Goal: Transaction & Acquisition: Obtain resource

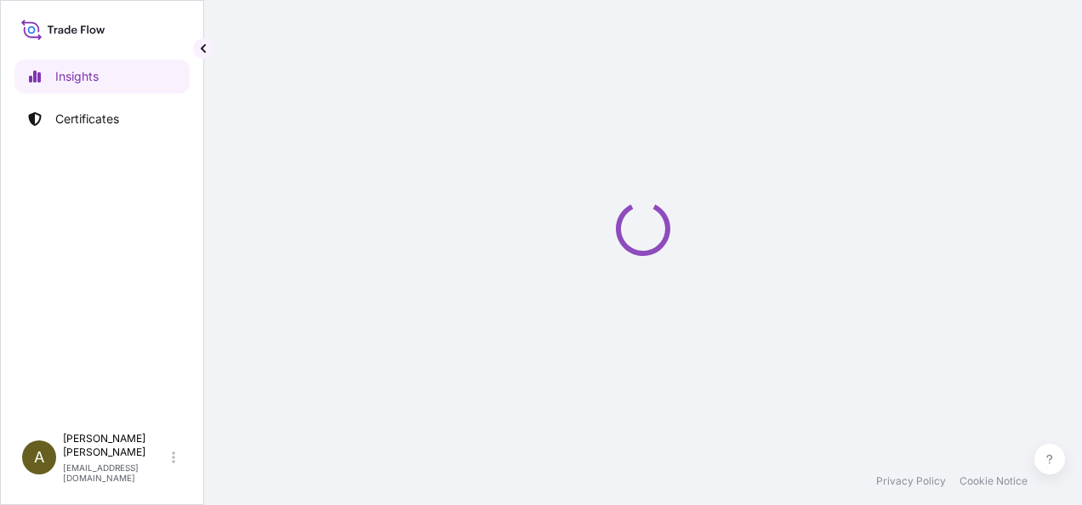
select select "2025"
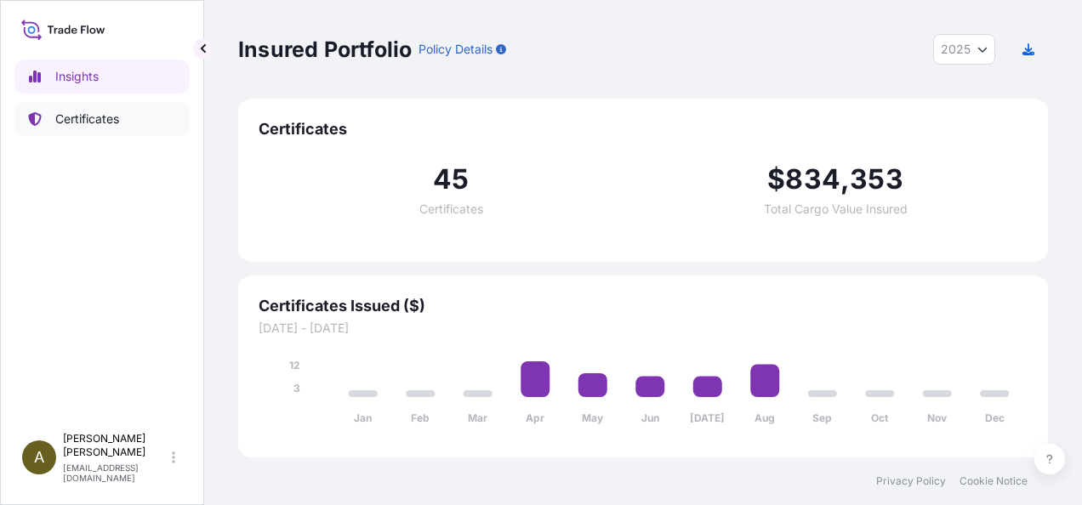
click at [72, 112] on p "Certificates" at bounding box center [87, 119] width 64 height 17
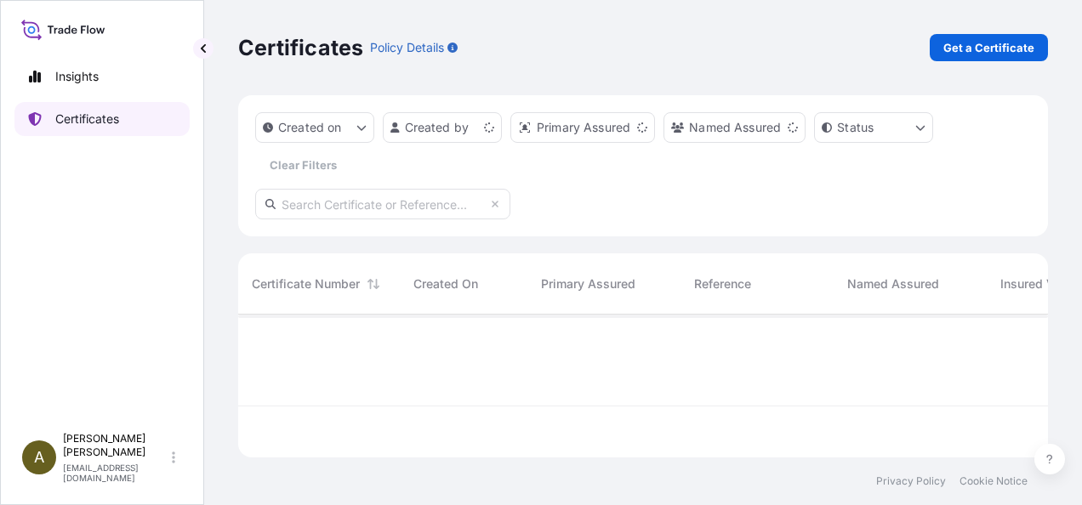
scroll to position [140, 796]
click at [1015, 46] on p "Get a Certificate" at bounding box center [989, 47] width 91 height 17
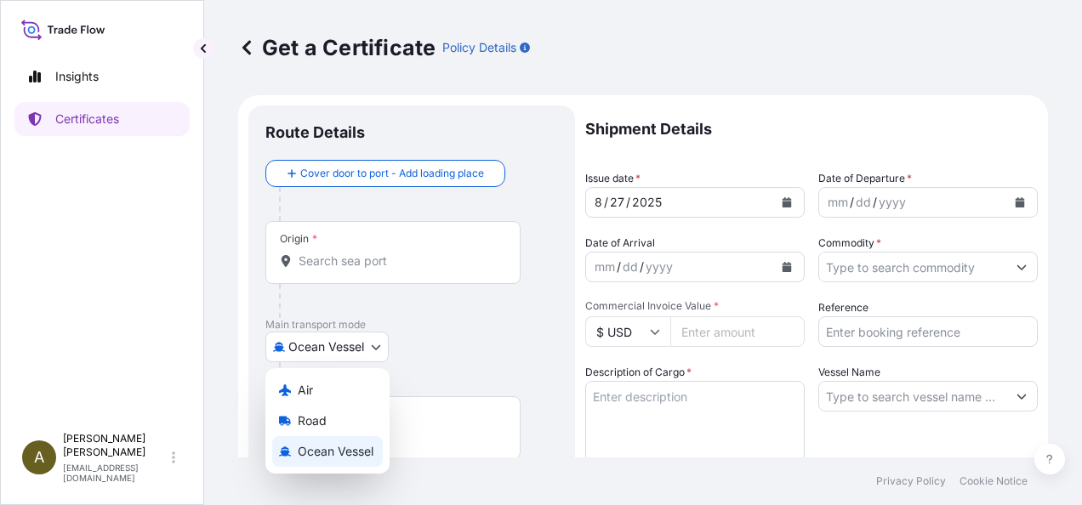
click at [384, 349] on body "Insights Certificates A [PERSON_NAME] [PERSON_NAME][EMAIL_ADDRESS][DOMAIN_NAME]…" at bounding box center [541, 252] width 1082 height 505
click at [329, 417] on div "Road" at bounding box center [327, 421] width 111 height 31
select select "Road"
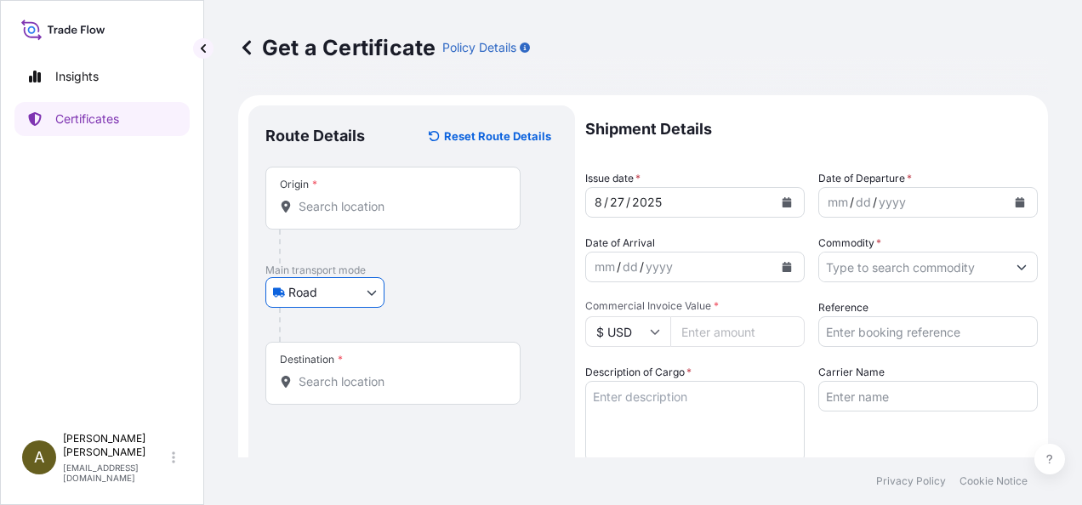
click at [323, 220] on div "Origin *" at bounding box center [392, 198] width 255 height 63
click at [323, 215] on input "Origin *" at bounding box center [399, 206] width 201 height 17
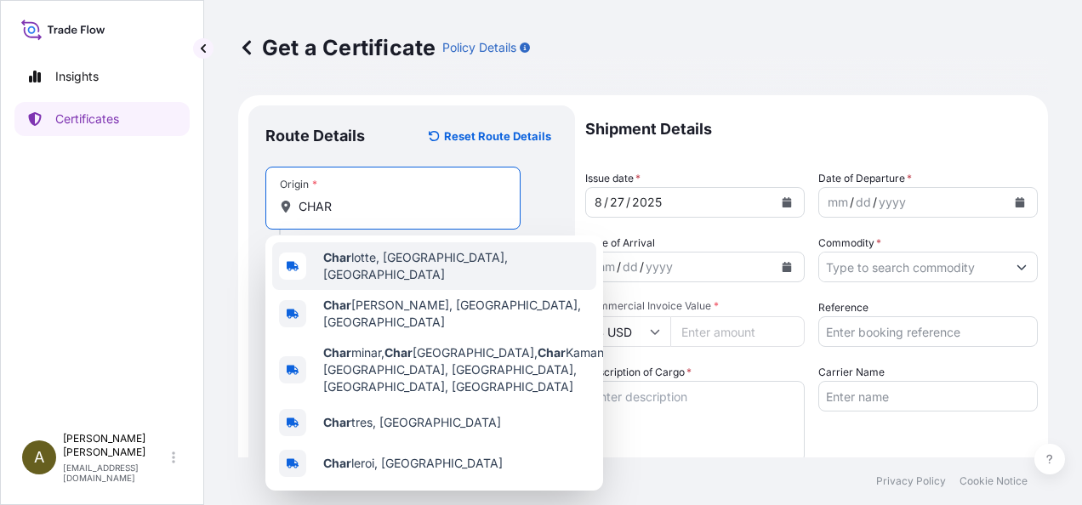
click at [376, 264] on span "Char lotte, [GEOGRAPHIC_DATA], [GEOGRAPHIC_DATA]" at bounding box center [456, 266] width 266 height 34
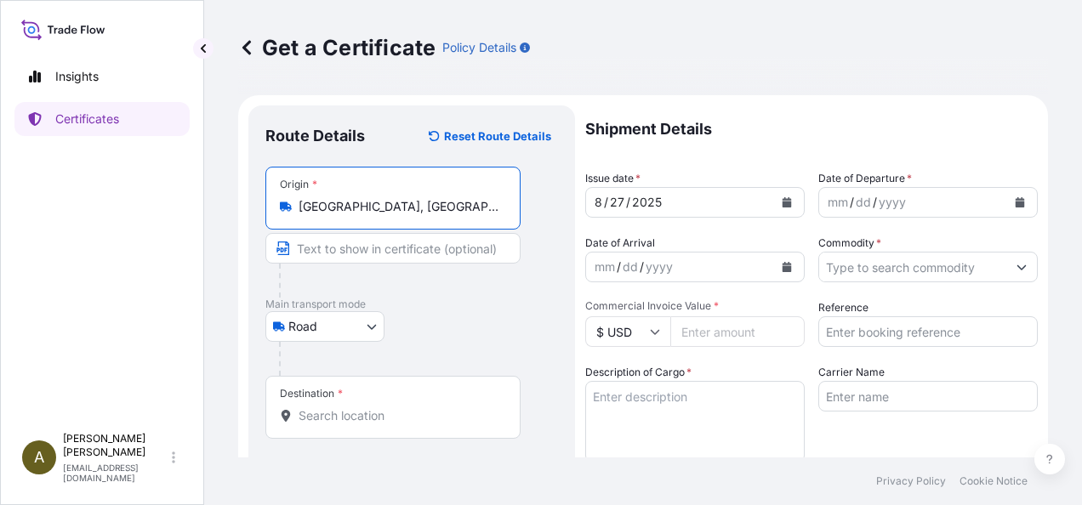
type input "[GEOGRAPHIC_DATA], [GEOGRAPHIC_DATA], [GEOGRAPHIC_DATA]"
click at [315, 410] on input "Destination *" at bounding box center [399, 416] width 201 height 17
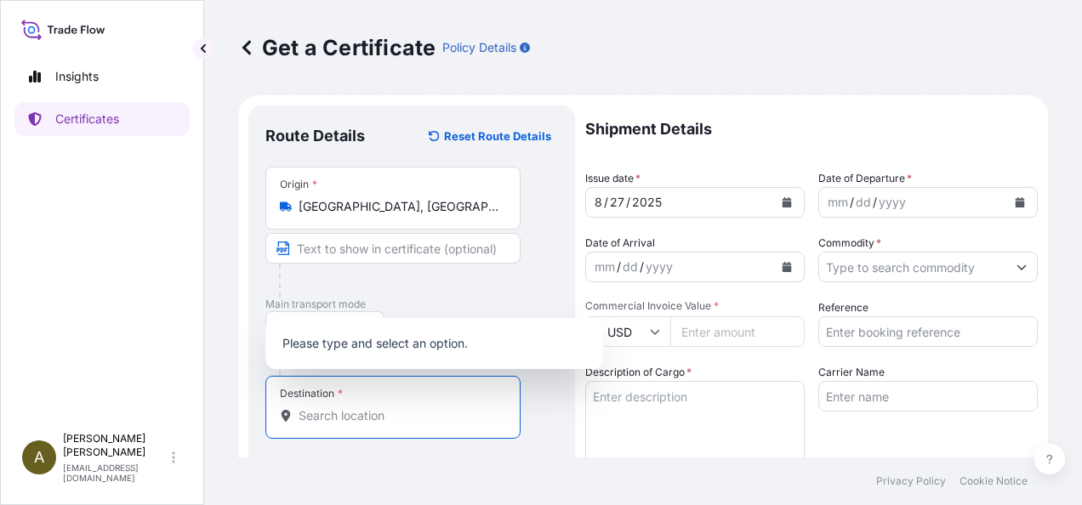
type input "O"
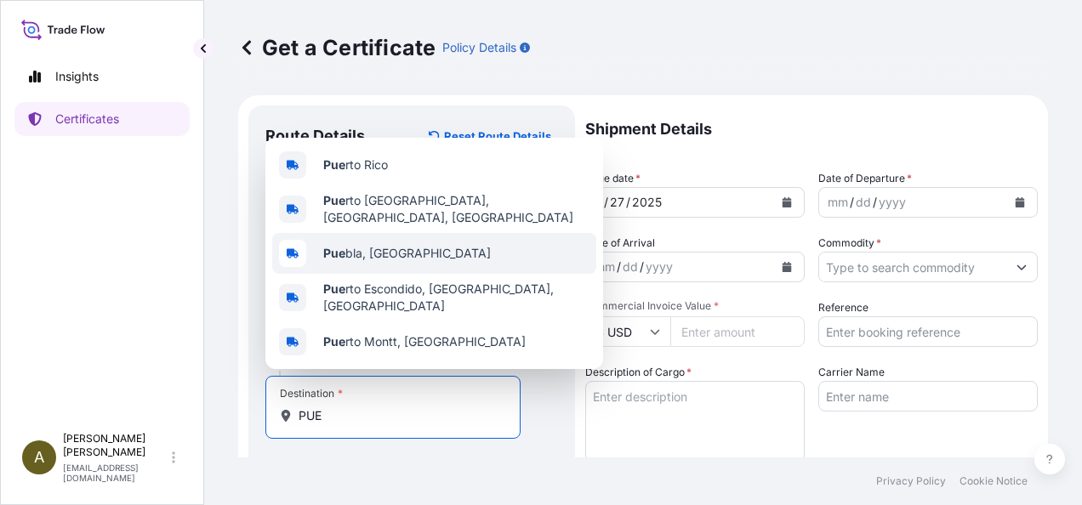
click at [399, 258] on span "Pue bla, [GEOGRAPHIC_DATA]" at bounding box center [407, 253] width 168 height 17
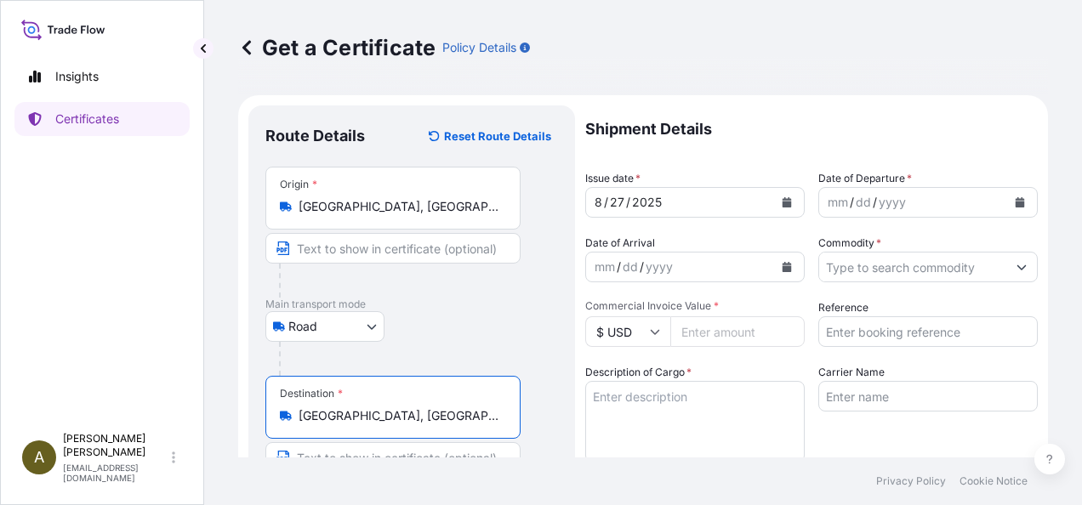
type input "[GEOGRAPHIC_DATA], [GEOGRAPHIC_DATA]"
click at [1007, 210] on button "Calendar" at bounding box center [1020, 202] width 27 height 27
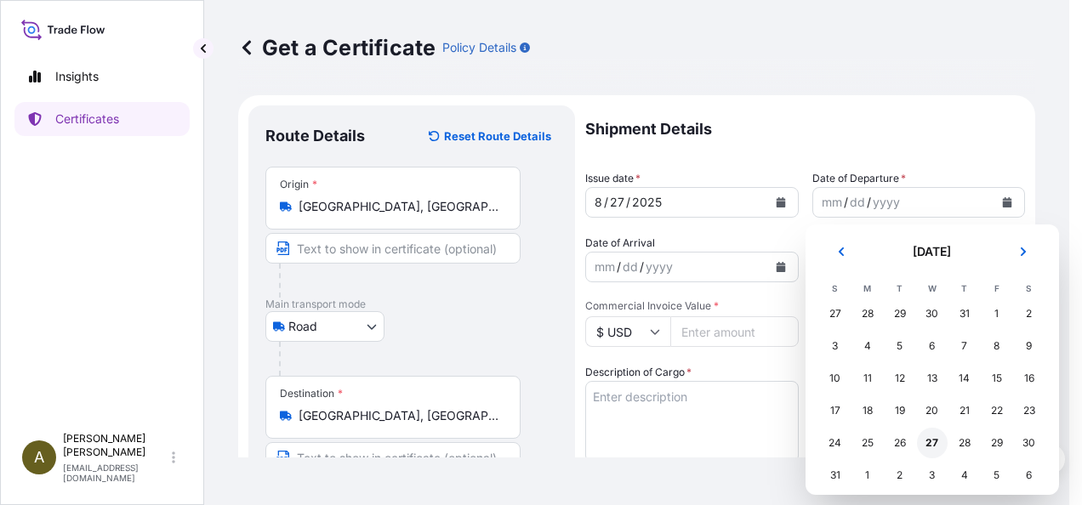
click at [933, 441] on div "27" at bounding box center [932, 443] width 31 height 31
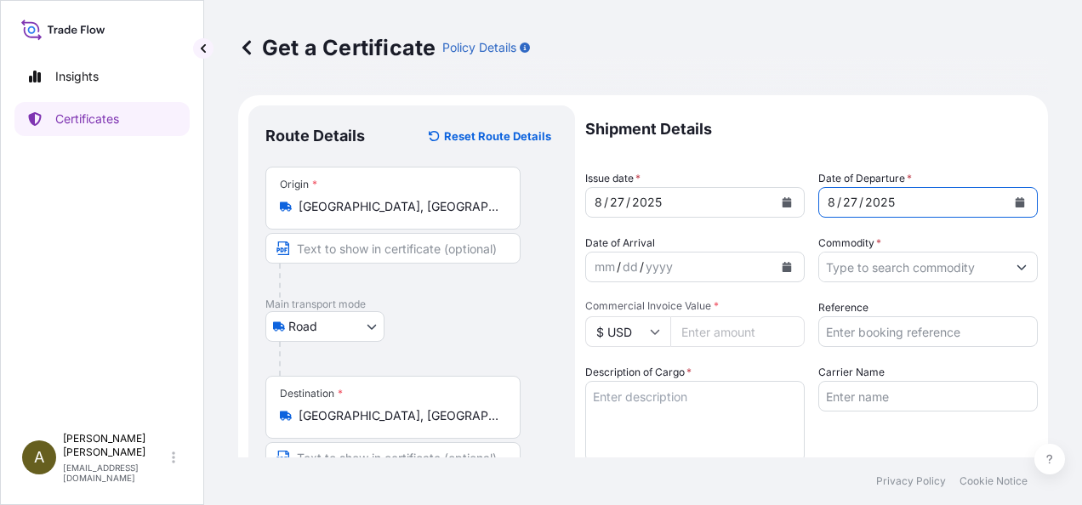
click at [1018, 267] on button "Show suggestions" at bounding box center [1022, 267] width 31 height 31
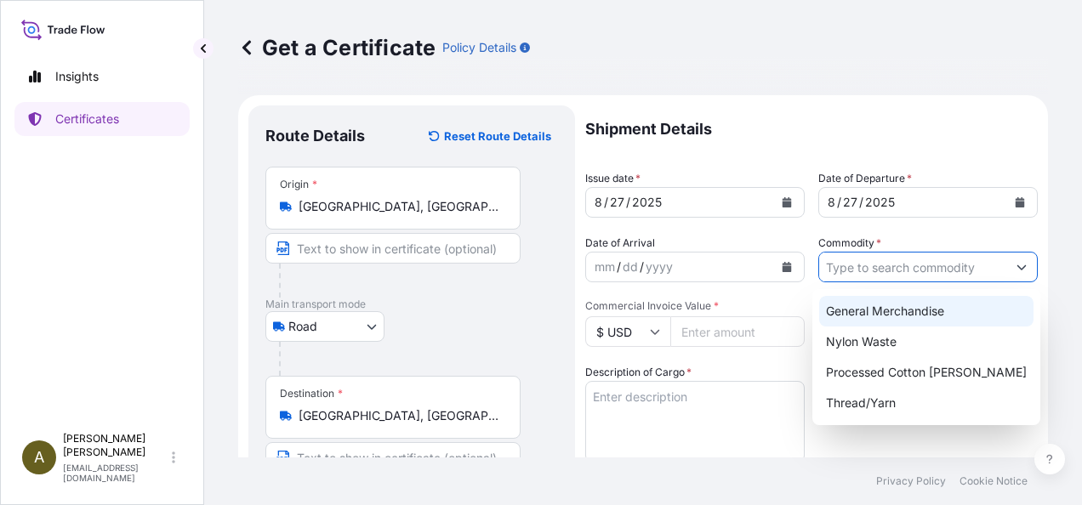
click at [915, 311] on div "General Merchandise" at bounding box center [926, 311] width 214 height 31
type input "General Merchandise"
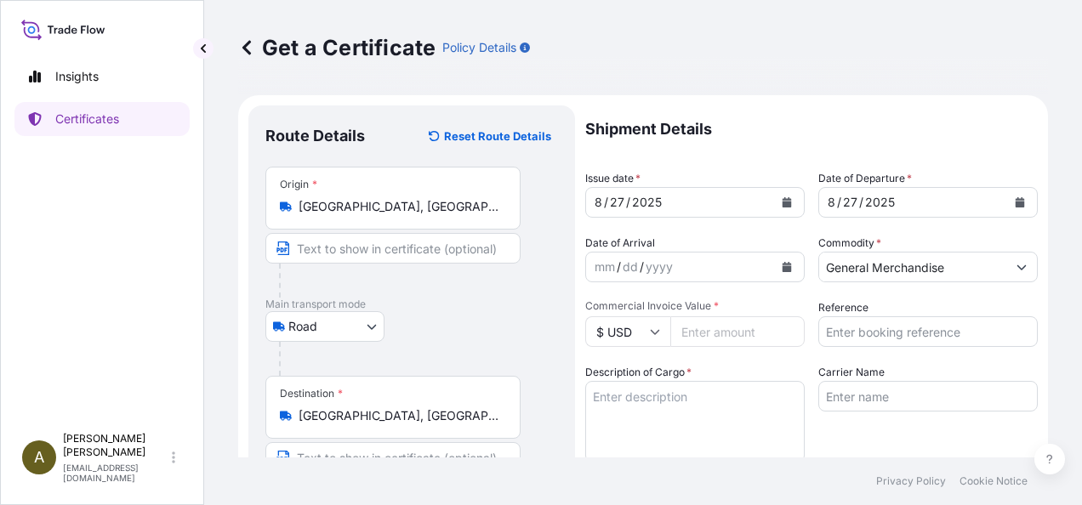
click at [710, 329] on input "Commercial Invoice Value *" at bounding box center [737, 332] width 134 height 31
type input "20123.38"
type input "196836"
click at [652, 391] on textarea "Description of Cargo *" at bounding box center [695, 422] width 220 height 82
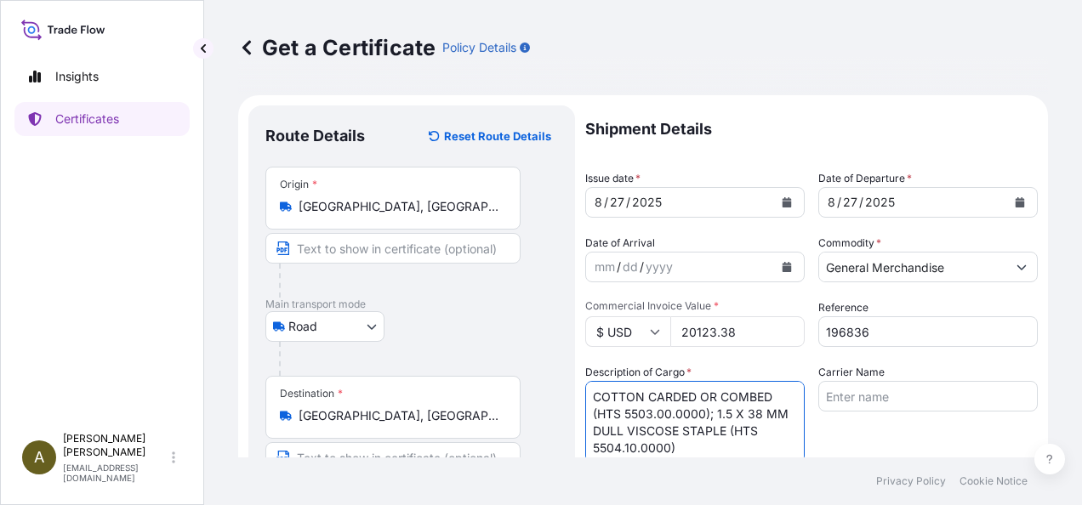
scroll to position [1, 0]
type textarea "COTTON CARDED OR COMBED (HTS 5503.00.0000); 1.5 X 38 MM DULL VISCOSE STAPLE (HT…"
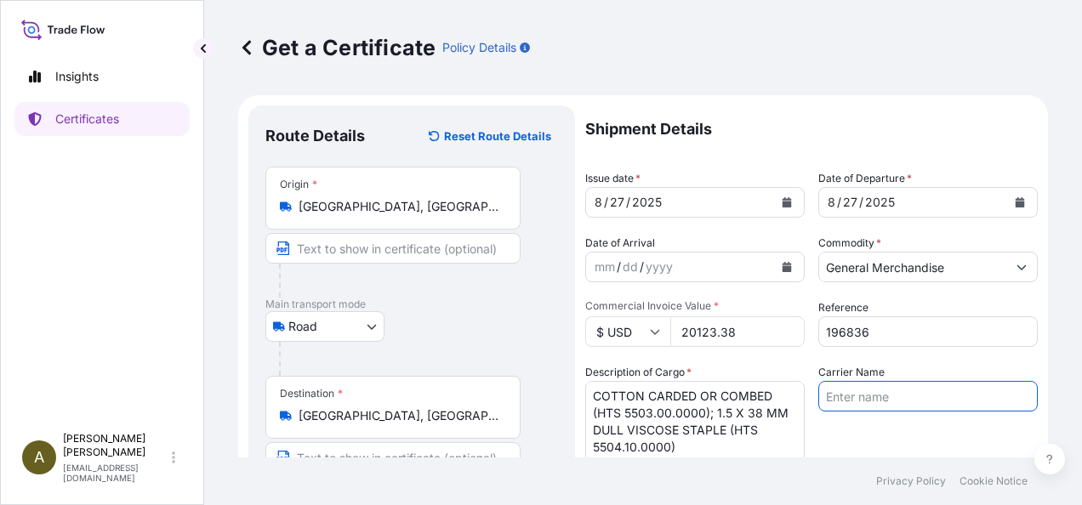
click at [928, 390] on input "Carrier Name" at bounding box center [929, 396] width 220 height 31
click at [825, 399] on input "TS" at bounding box center [929, 396] width 220 height 31
click at [859, 391] on input "TS" at bounding box center [929, 396] width 220 height 31
type input "TSI"
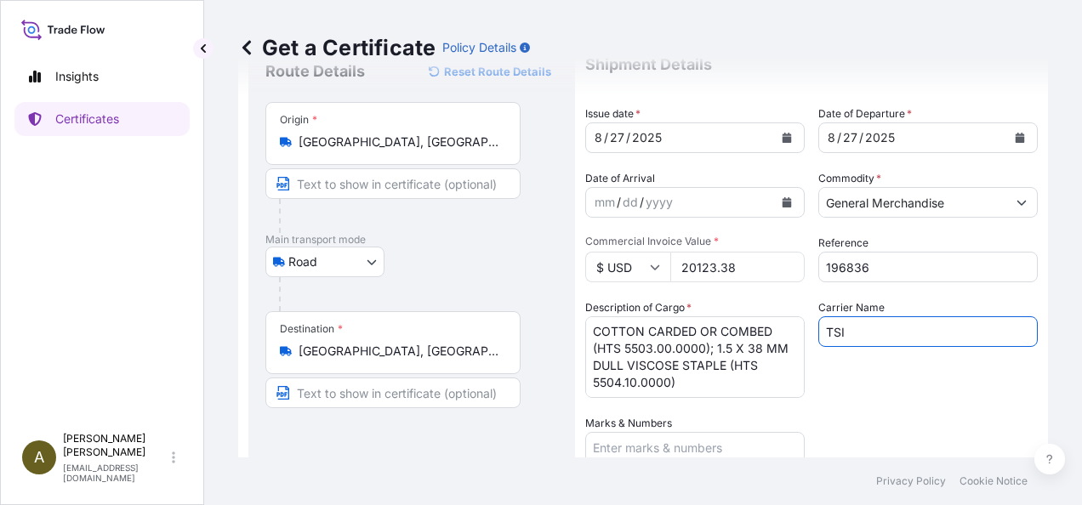
scroll to position [277, 0]
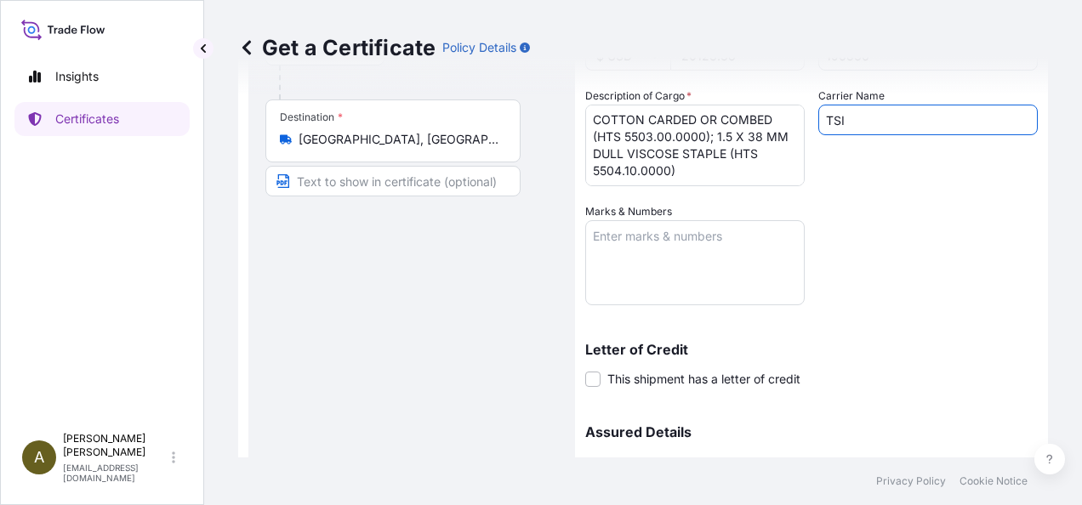
click at [651, 257] on textarea "Marks & Numbers" at bounding box center [695, 262] width 220 height 85
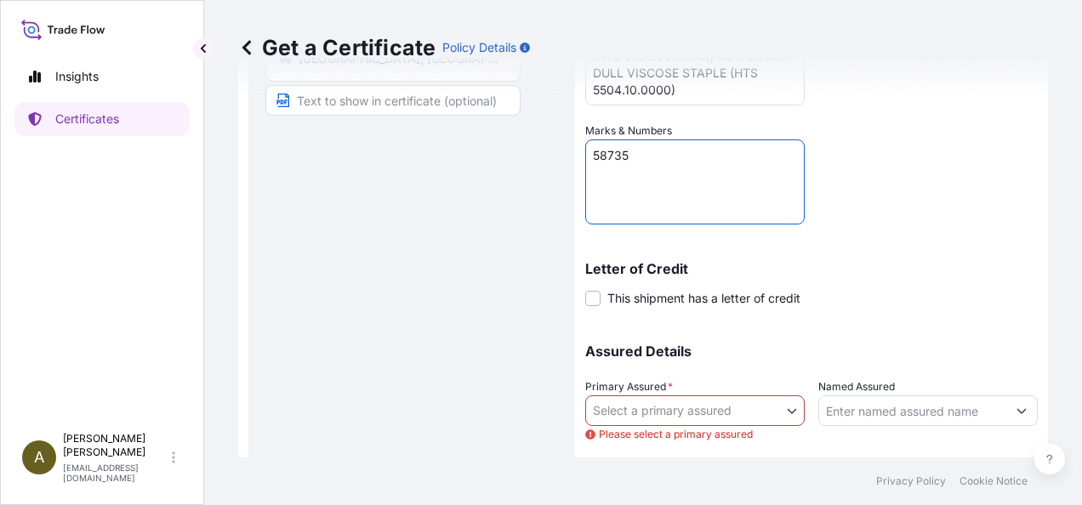
scroll to position [468, 0]
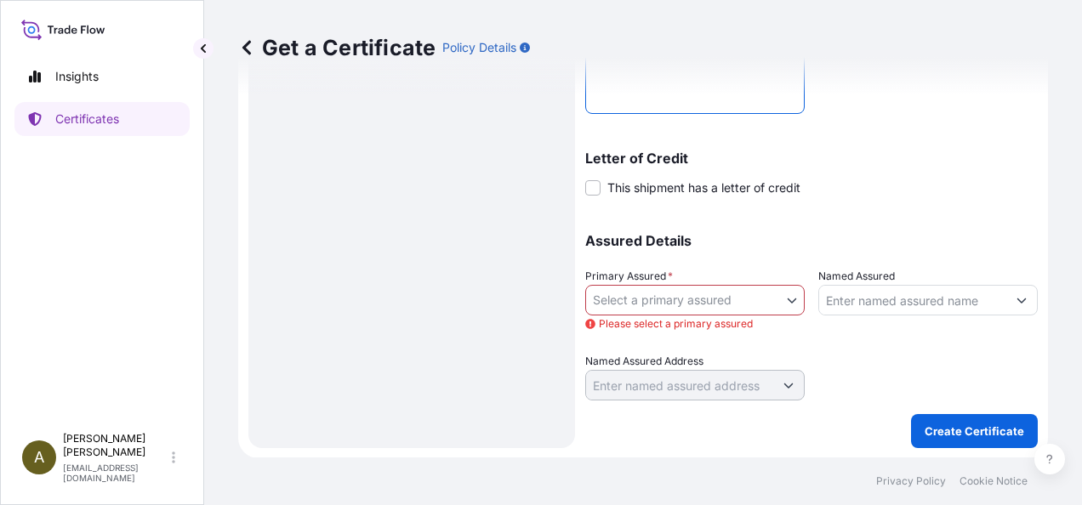
type textarea "58735"
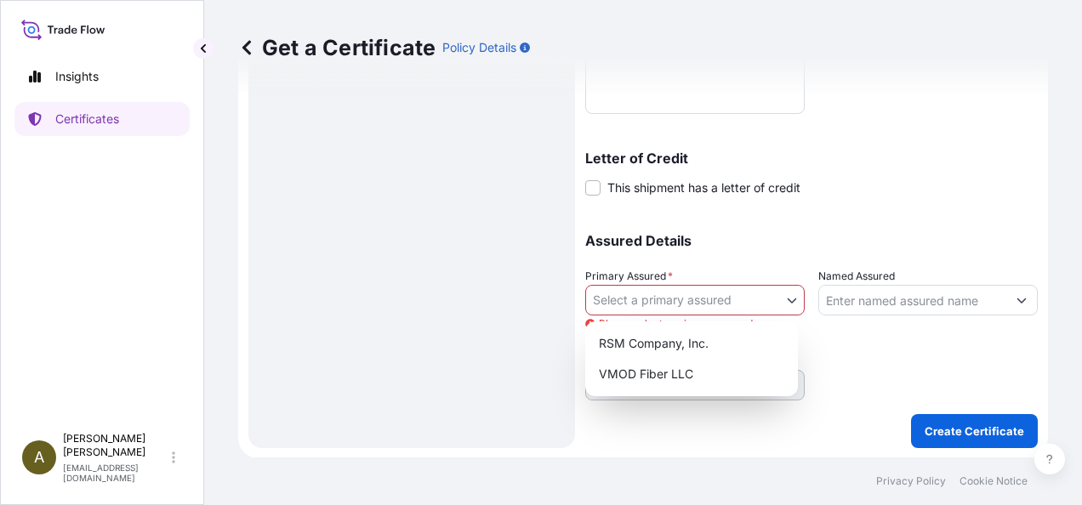
click at [782, 298] on body "Insights Certificates A [PERSON_NAME] [PERSON_NAME][EMAIL_ADDRESS][DOMAIN_NAME]…" at bounding box center [541, 252] width 1082 height 505
click at [681, 340] on div "RSM Company, Inc." at bounding box center [691, 343] width 199 height 31
select select "31552"
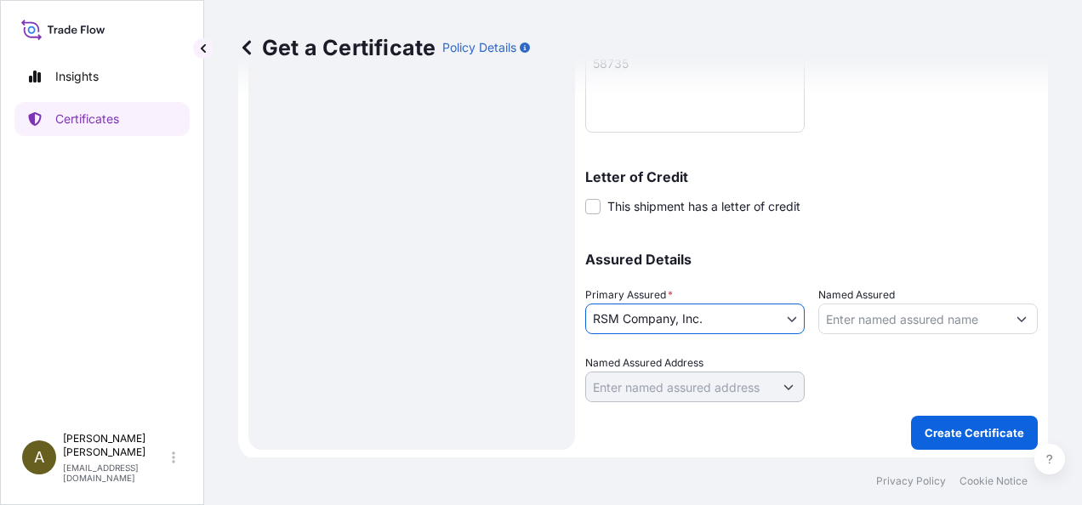
scroll to position [451, 0]
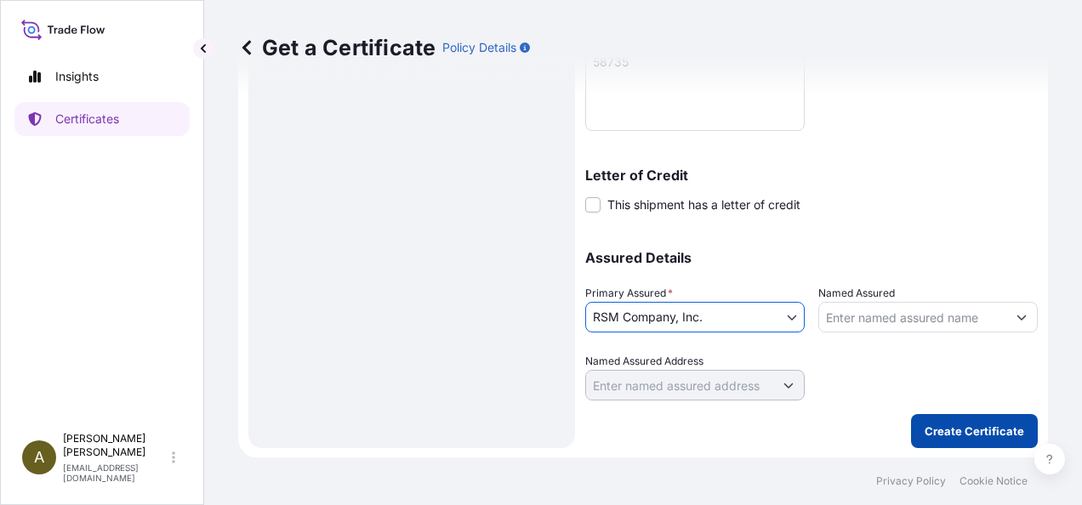
click at [971, 428] on p "Create Certificate" at bounding box center [975, 431] width 100 height 17
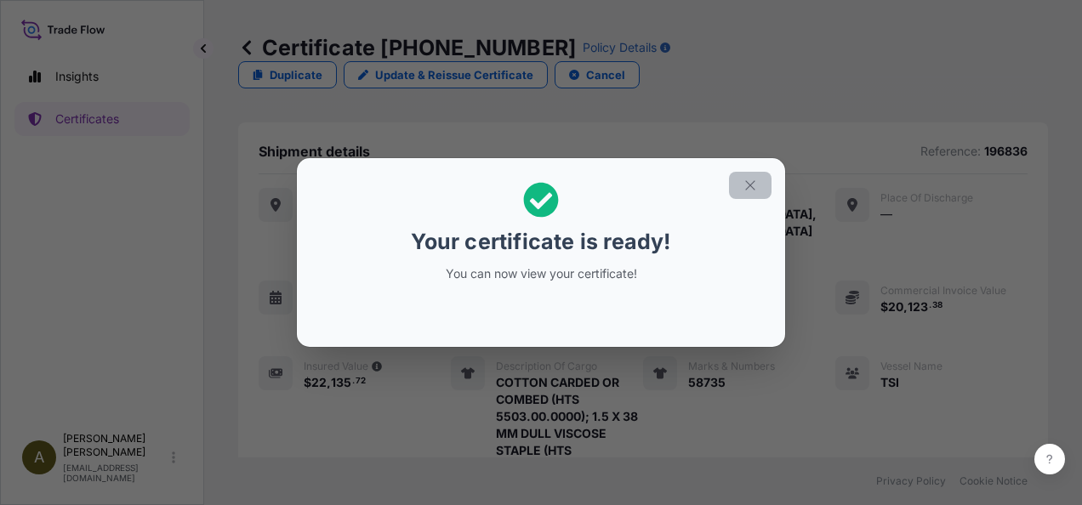
click at [745, 178] on icon "button" at bounding box center [750, 185] width 15 height 15
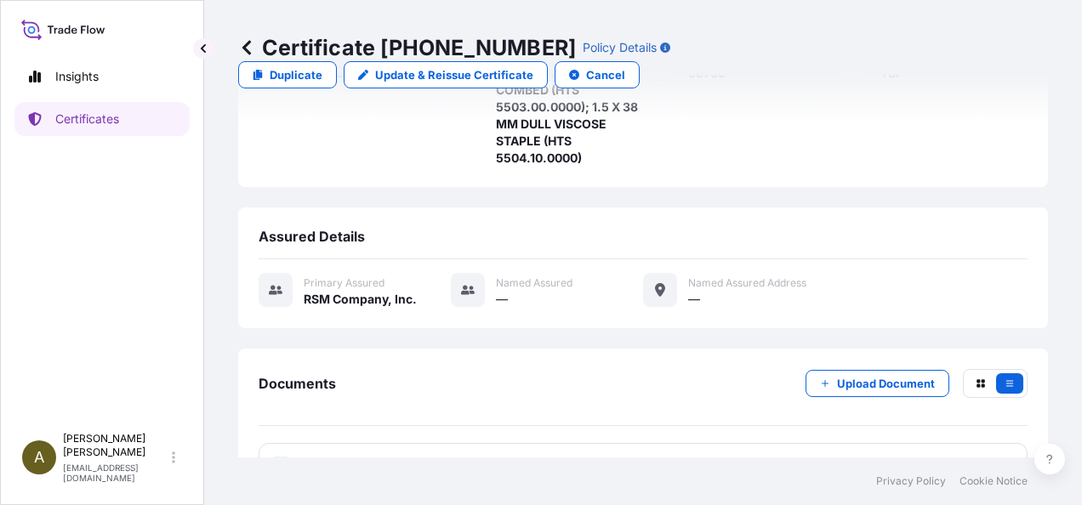
scroll to position [313, 0]
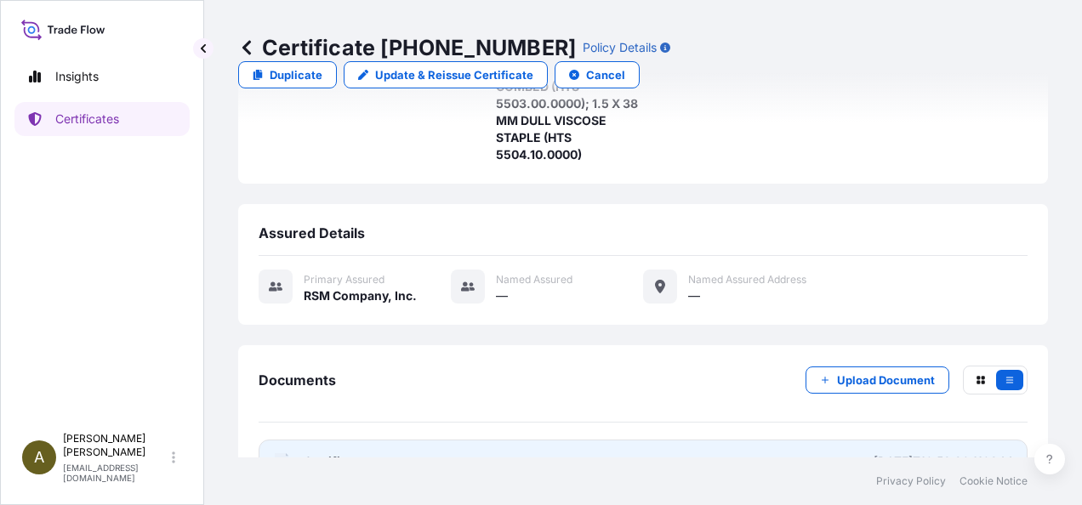
click at [461, 440] on link "PDF Certificate [DATE]T19:58:29.119844" at bounding box center [643, 462] width 769 height 44
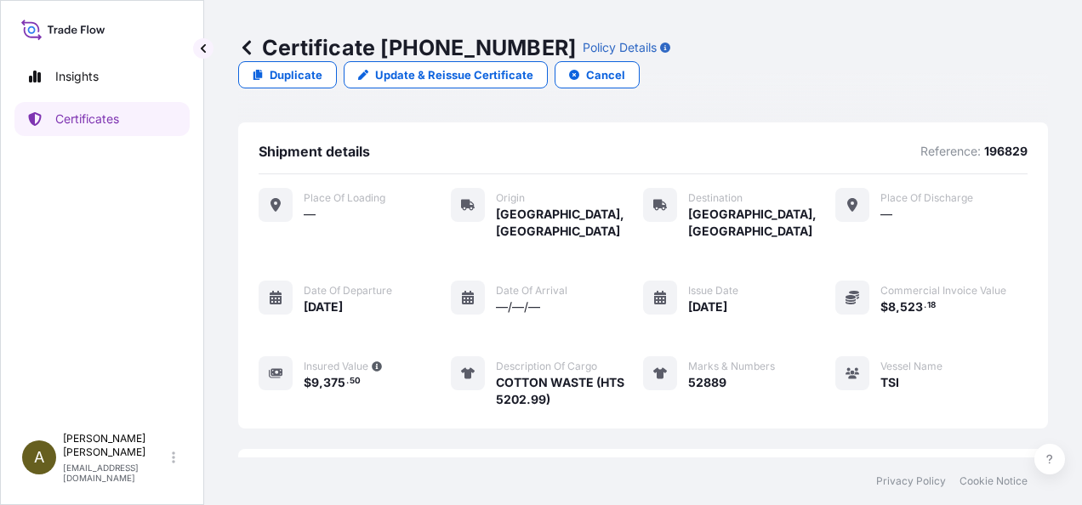
scroll to position [245, 0]
